Goal: Information Seeking & Learning: Learn about a topic

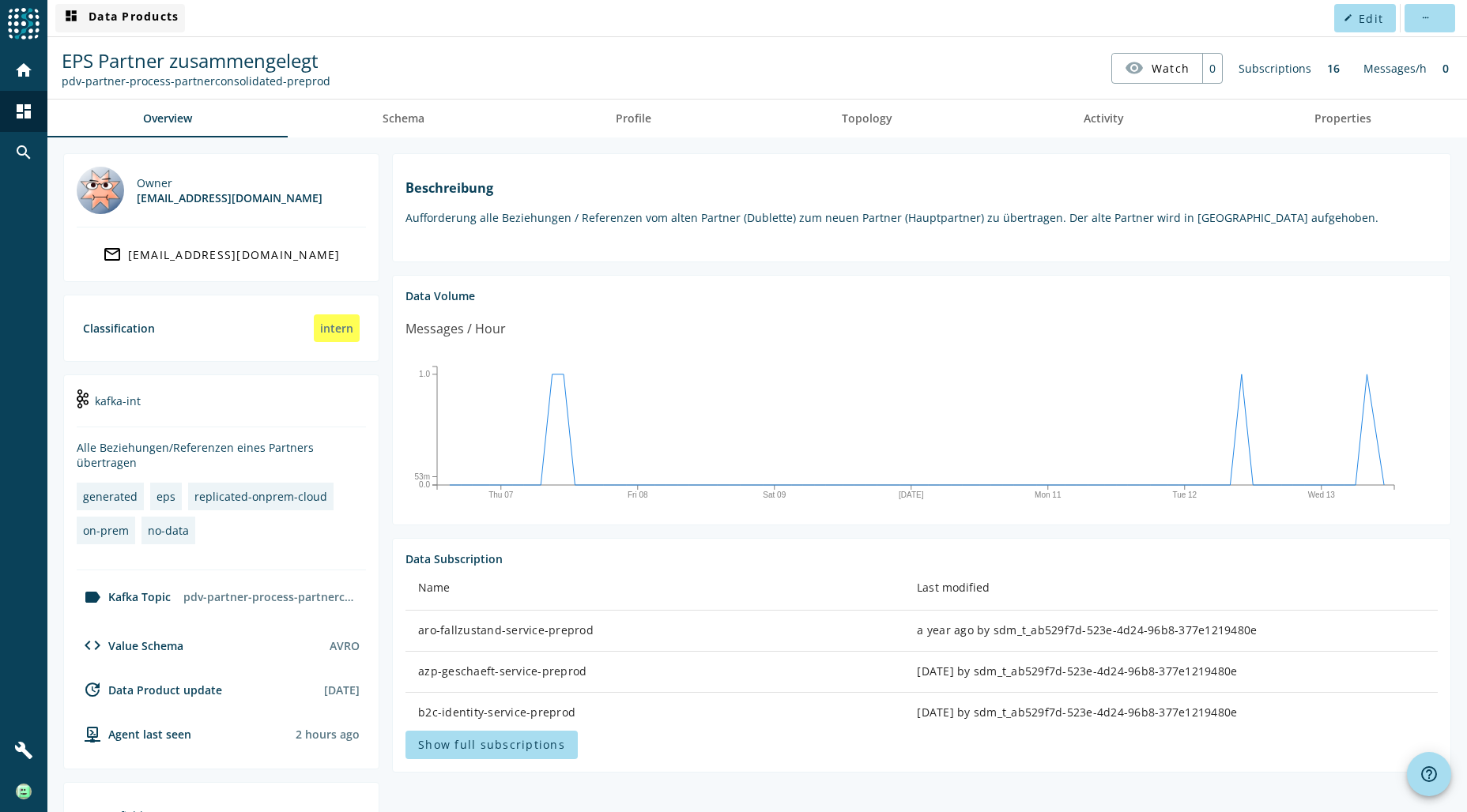
click at [118, 15] on span "dashboard Data Products" at bounding box center [119, 18] width 117 height 19
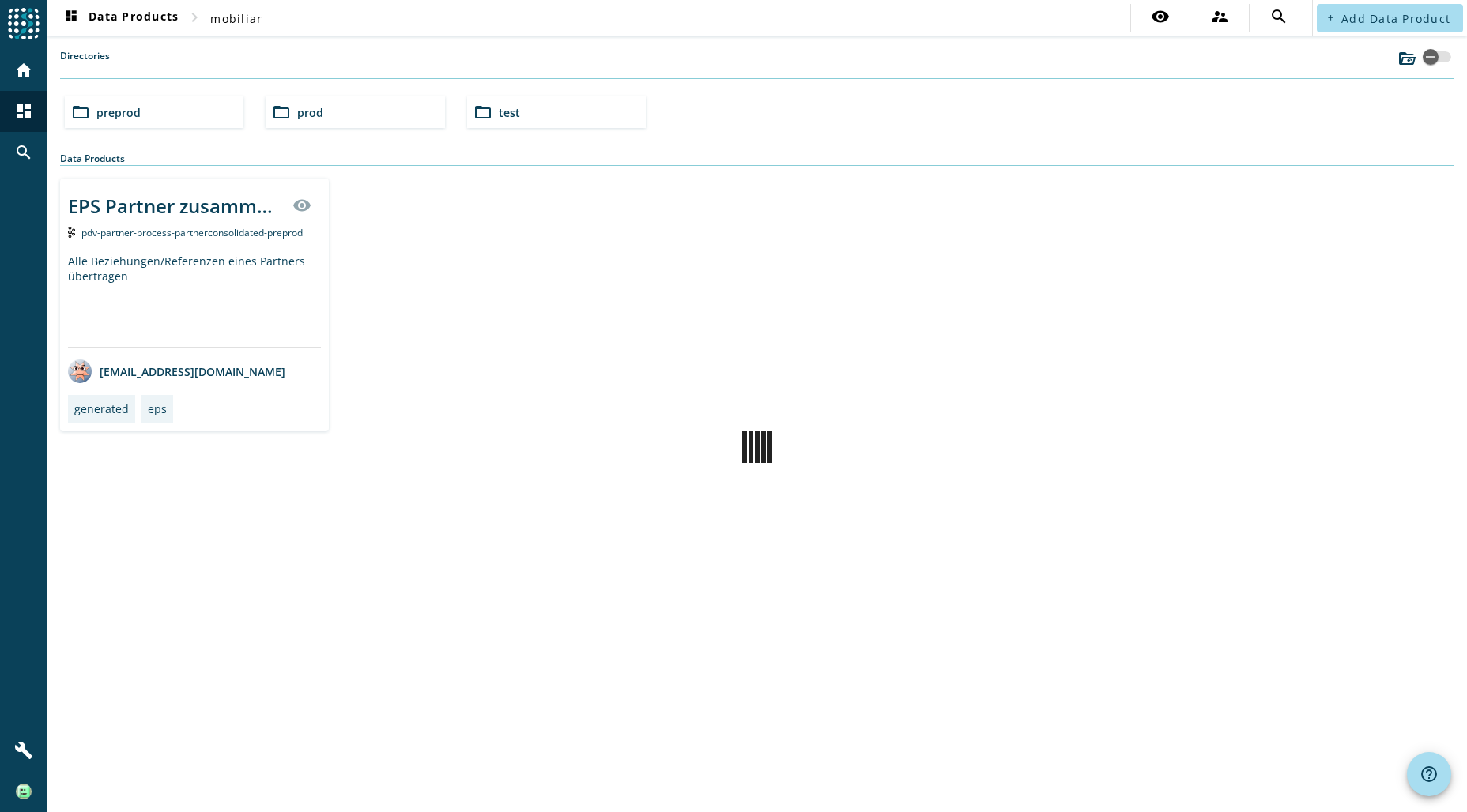
click at [160, 110] on div "folder_open preprod" at bounding box center [154, 113] width 179 height 32
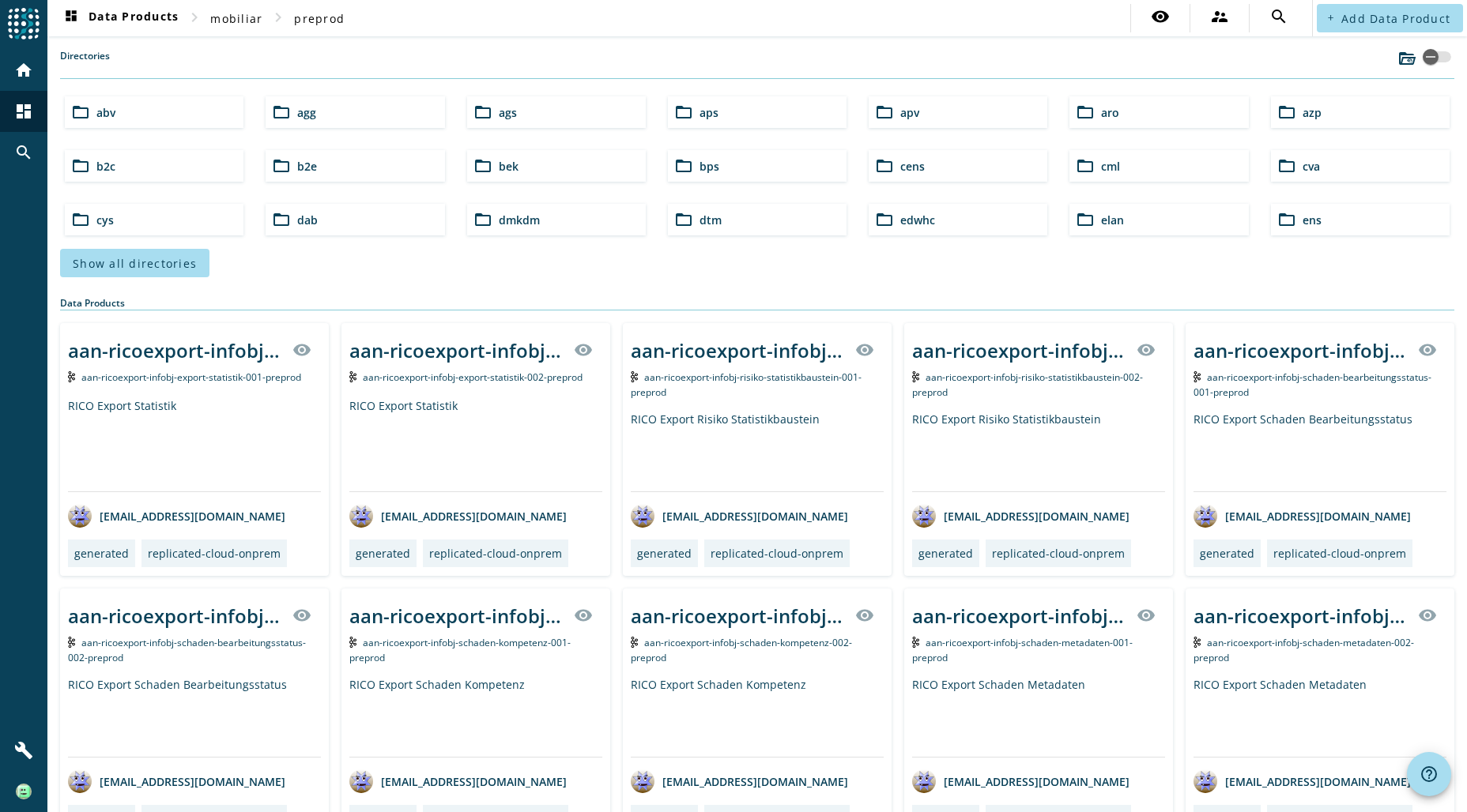
click at [1107, 113] on span "aro" at bounding box center [1111, 113] width 18 height 15
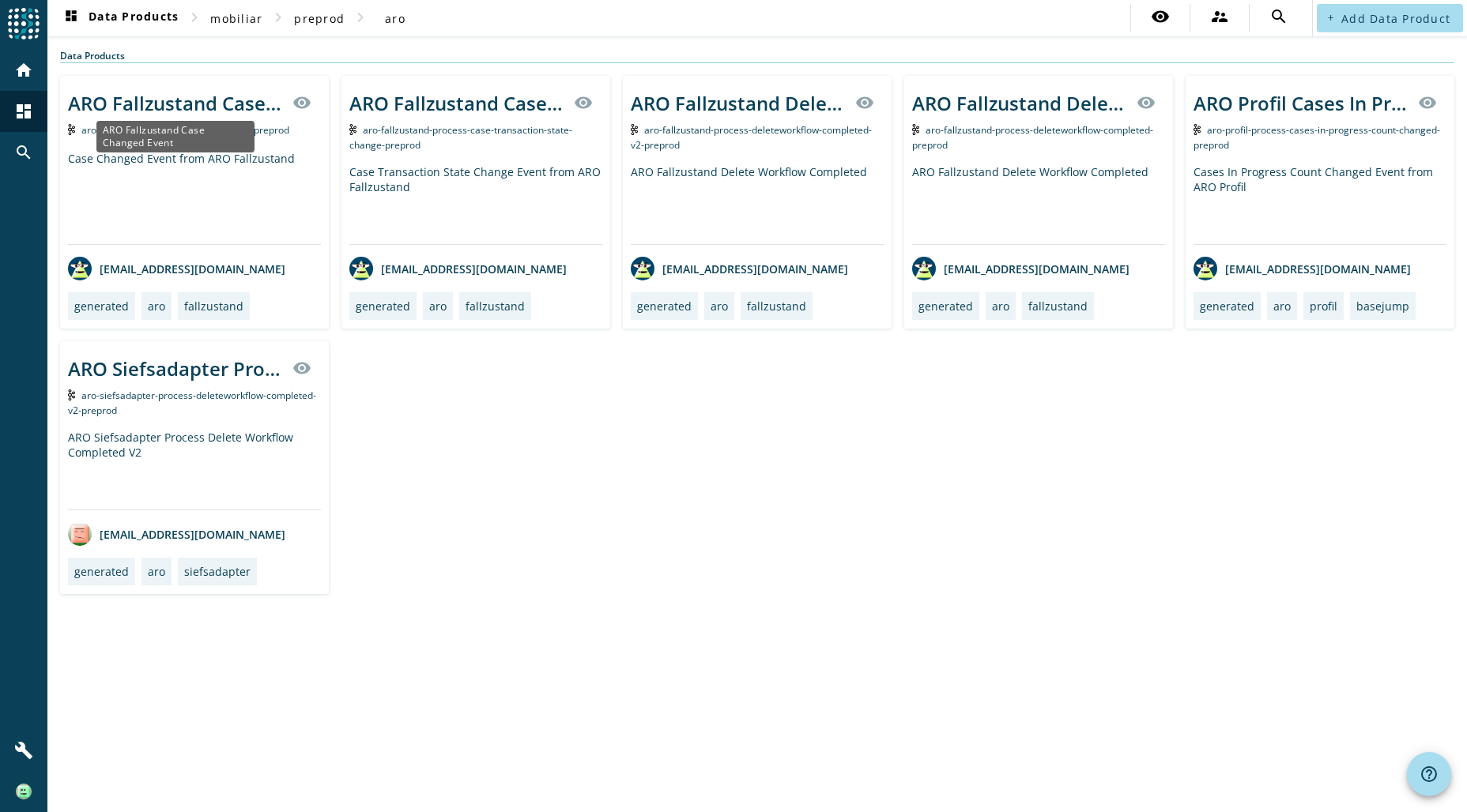
click at [209, 101] on div "ARO Fallzustand Case Changed Event" at bounding box center [176, 102] width 215 height 26
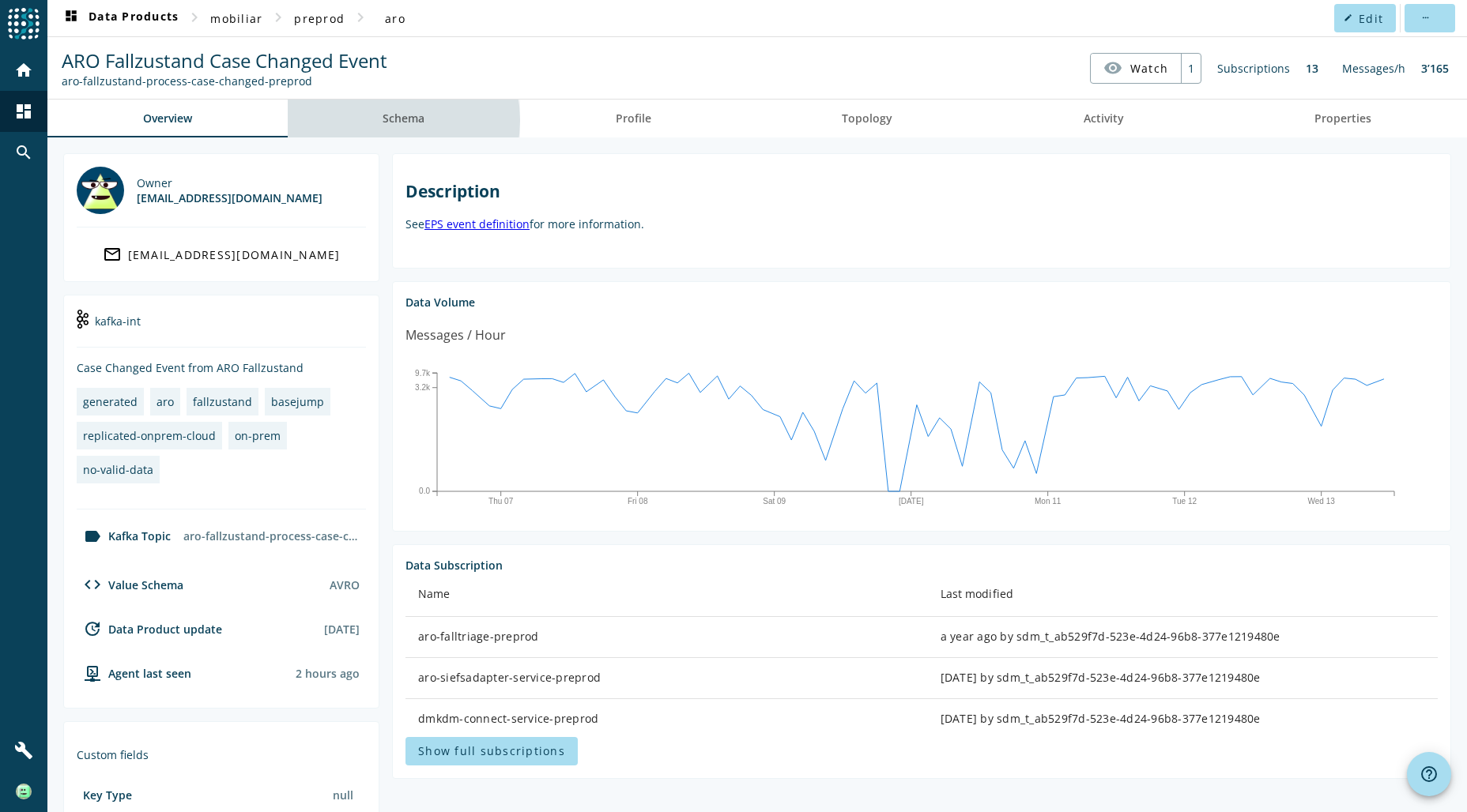
click at [384, 119] on span "Schema" at bounding box center [403, 118] width 42 height 11
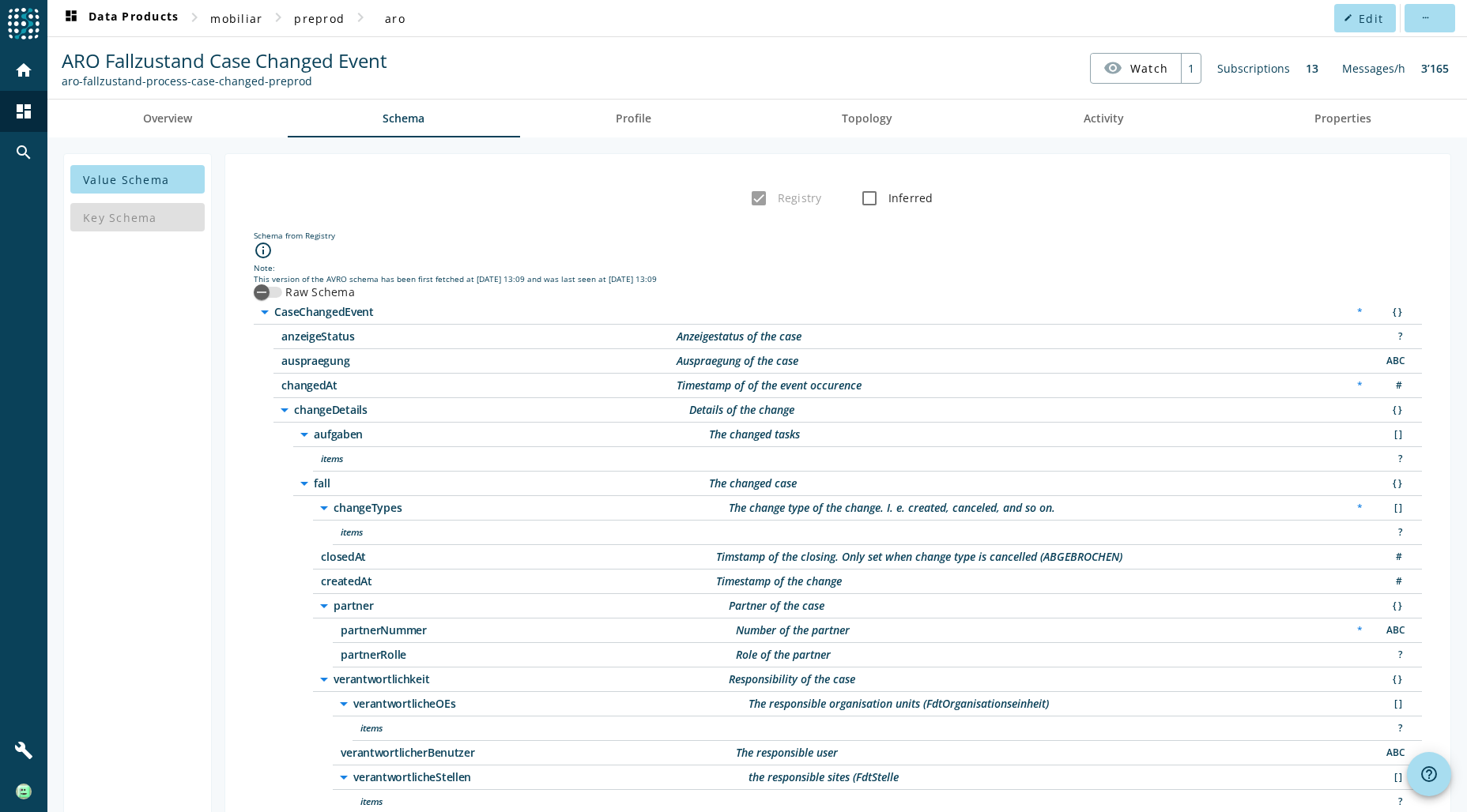
click at [282, 285] on label "Raw Schema" at bounding box center [318, 292] width 73 height 16
click at [263, 287] on button "Raw Schema" at bounding box center [268, 292] width 29 height 11
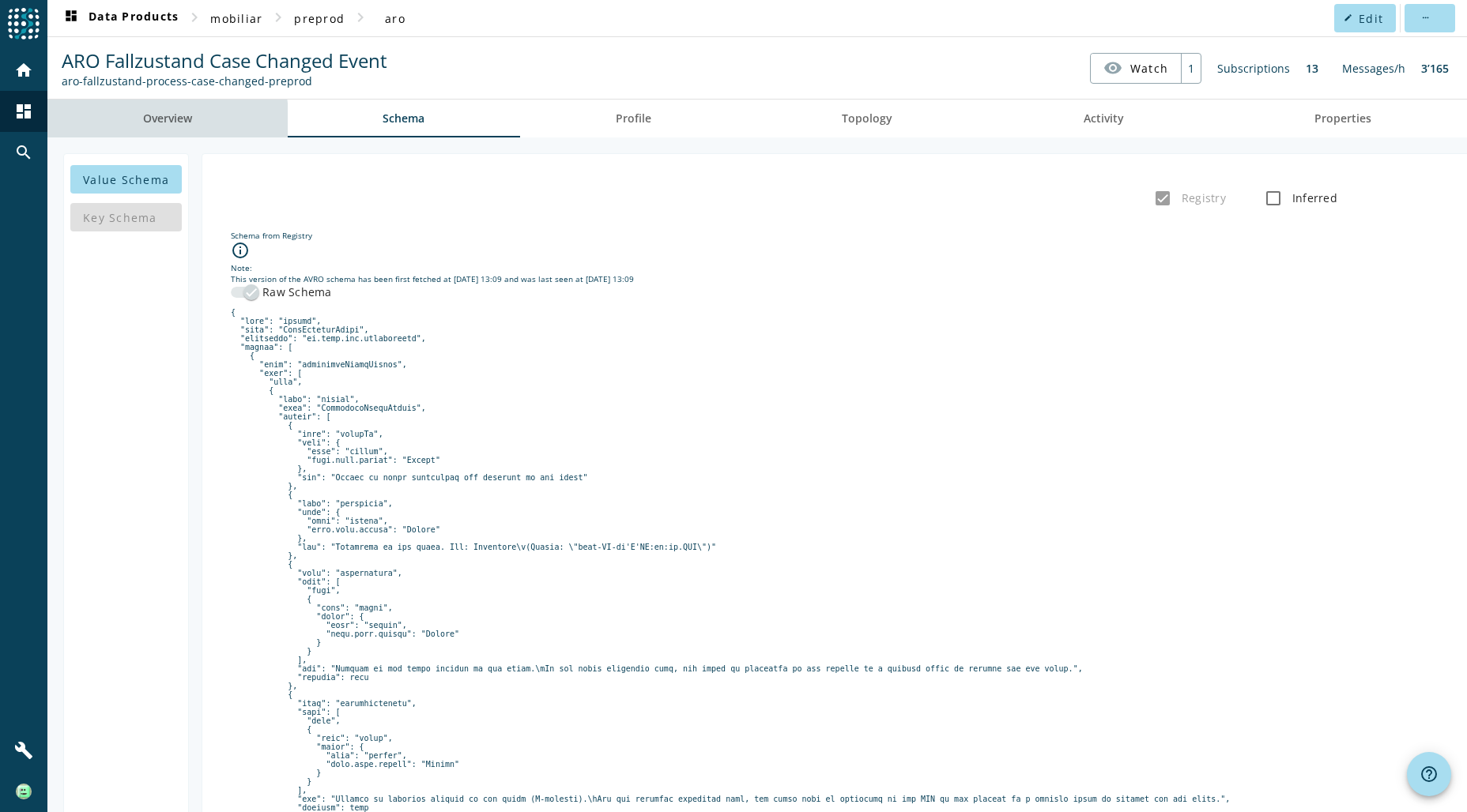
click at [165, 121] on span "Overview" at bounding box center [167, 118] width 49 height 11
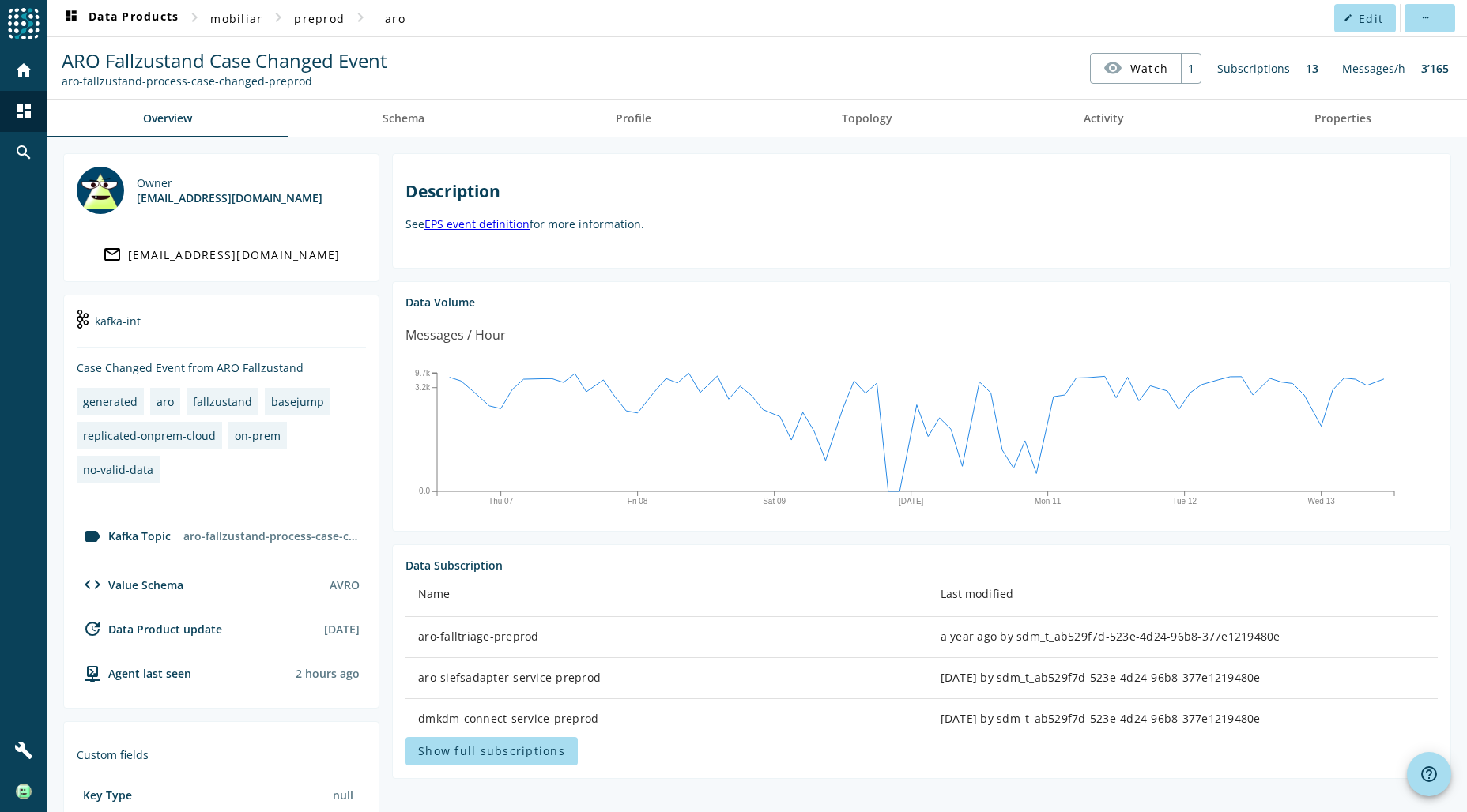
click at [29, 449] on div "home dashboard search" at bounding box center [24, 390] width 47 height 680
click at [1093, 122] on span "Activity" at bounding box center [1104, 118] width 40 height 11
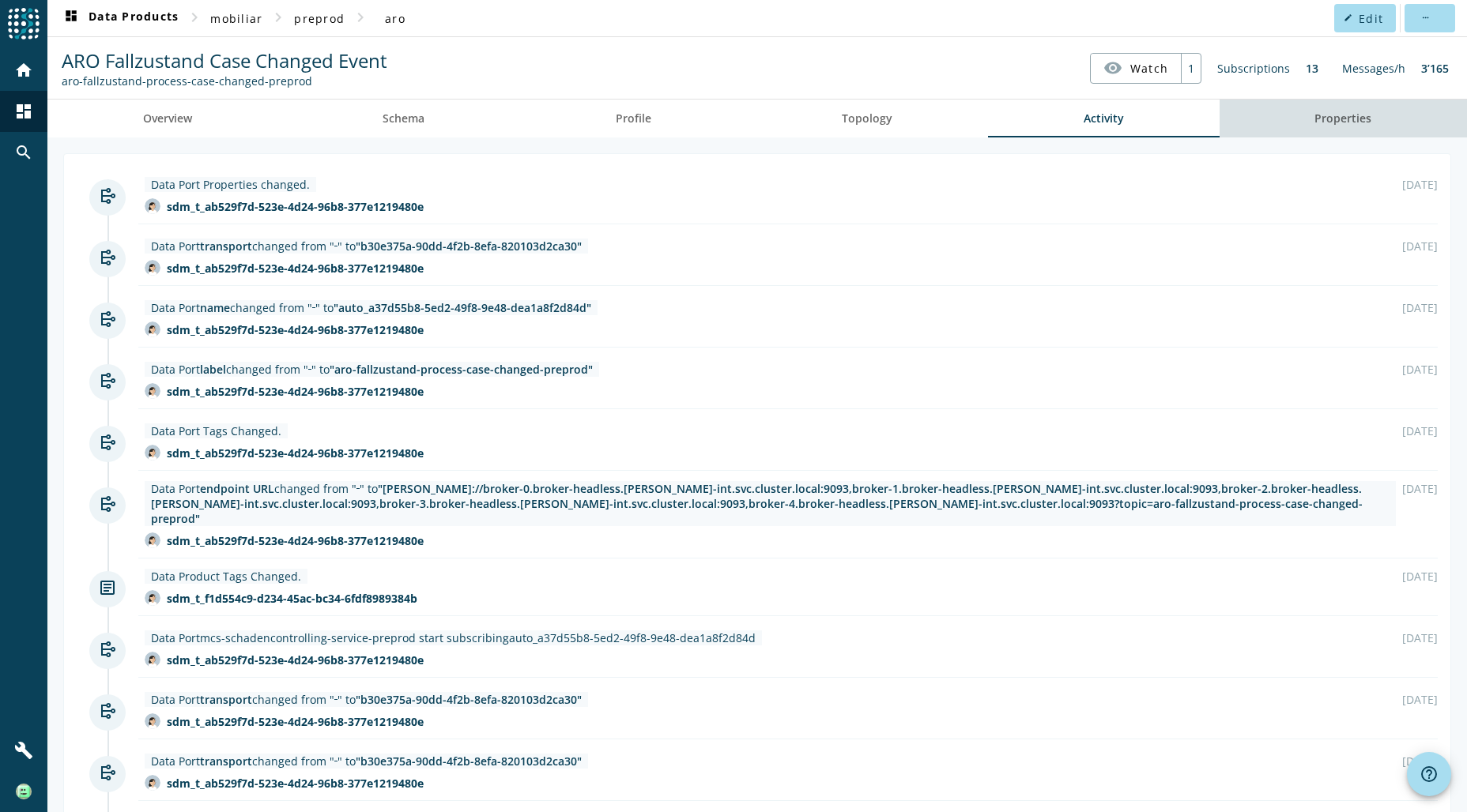
click at [1343, 115] on span "Properties" at bounding box center [1343, 118] width 57 height 11
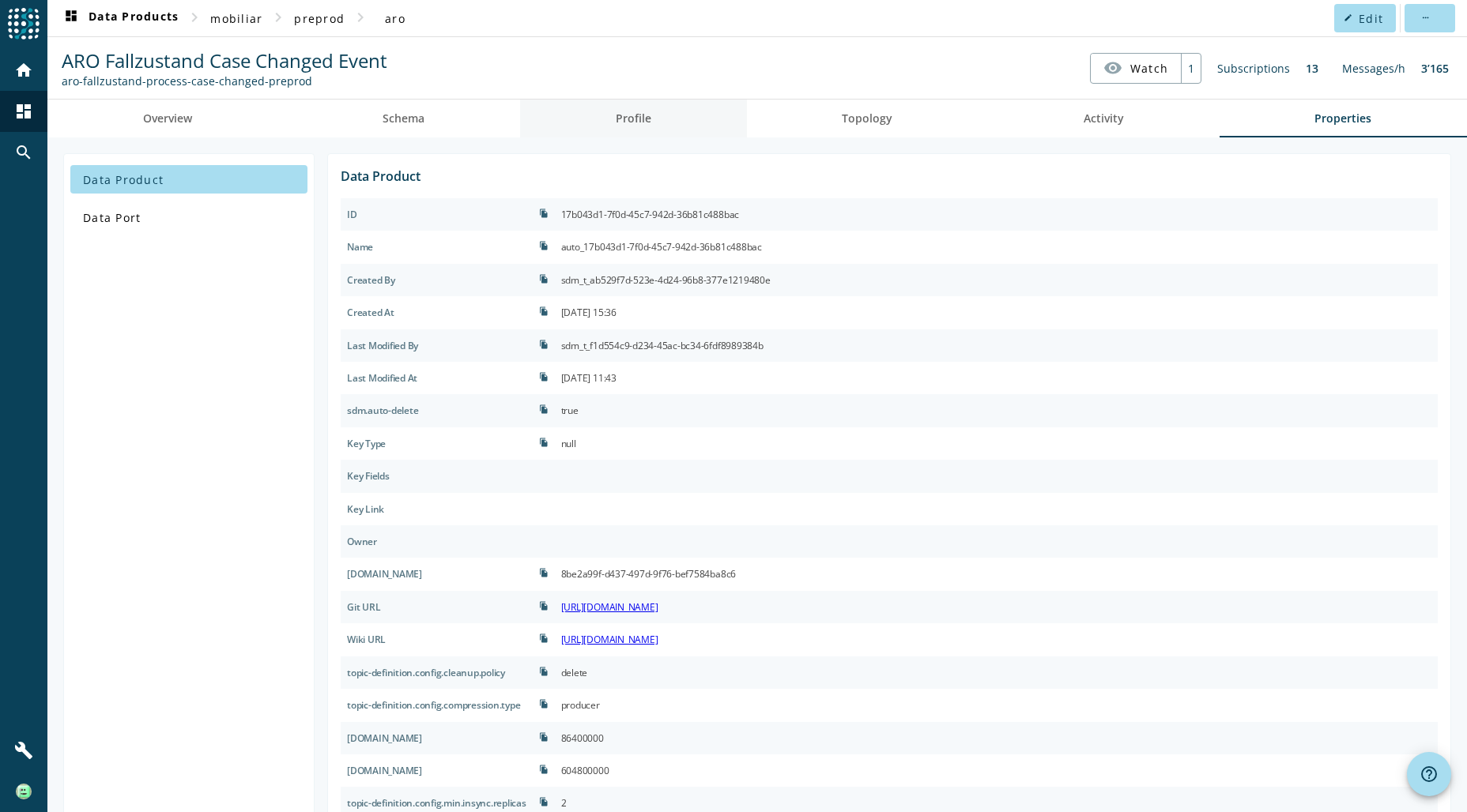
click at [632, 121] on span "Profile" at bounding box center [634, 118] width 35 height 11
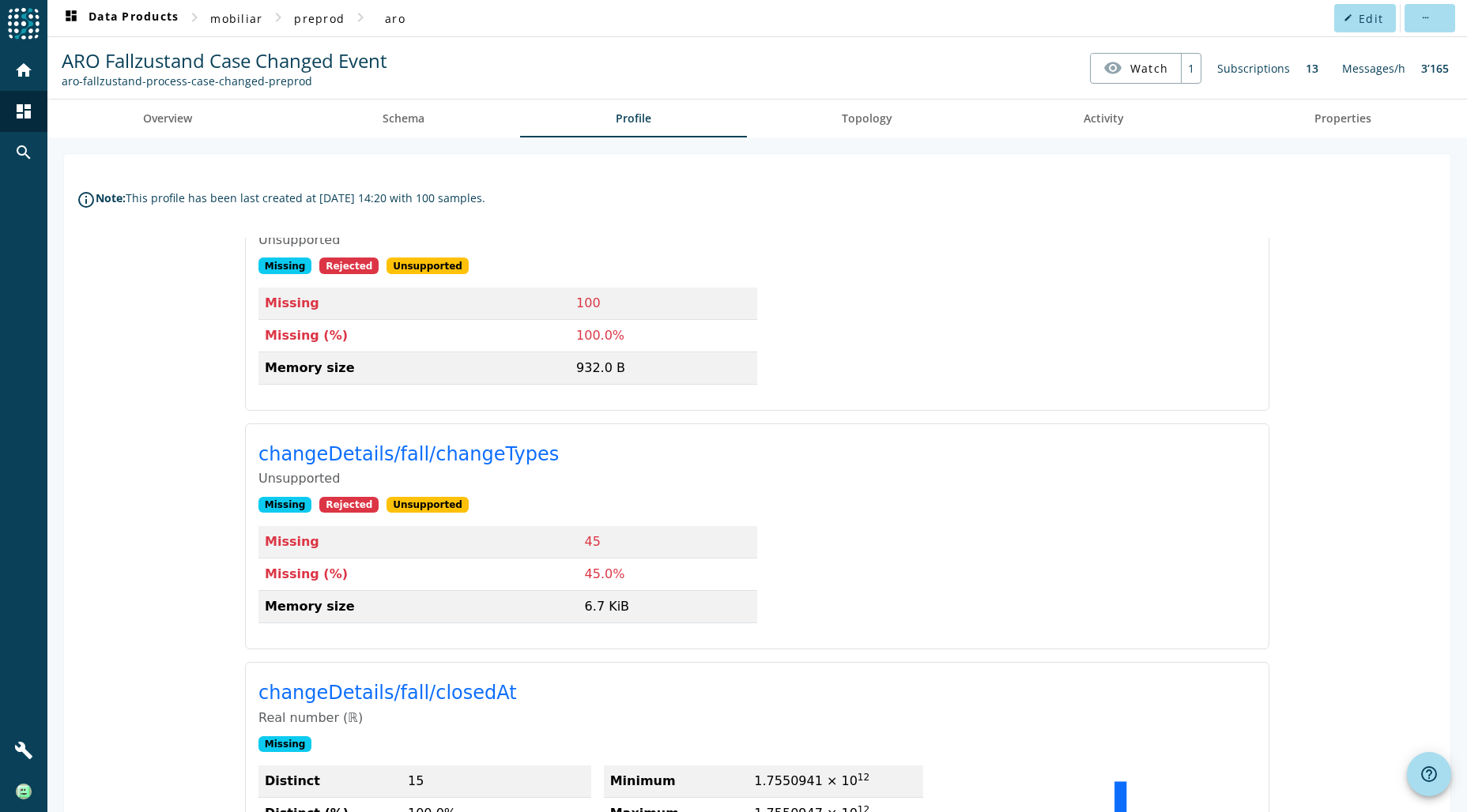
scroll to position [2844, 0]
